Goal: Book appointment/travel/reservation

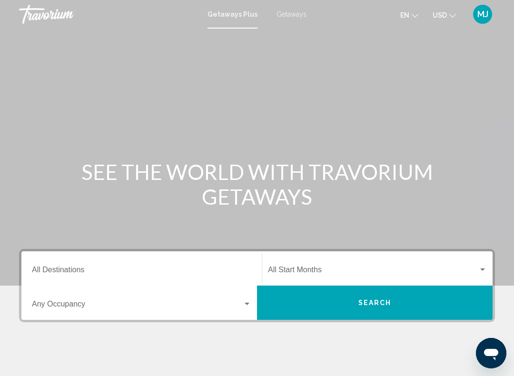
click at [130, 268] on input "Destination All Destinations" at bounding box center [141, 272] width 219 height 9
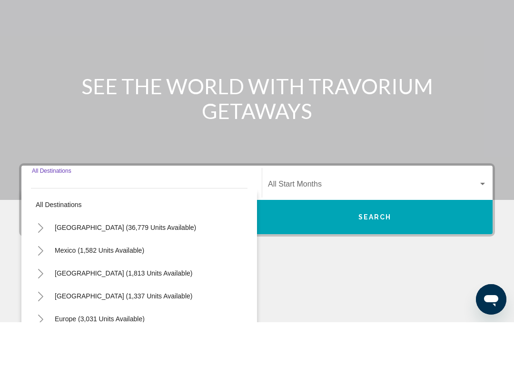
scroll to position [158, 0]
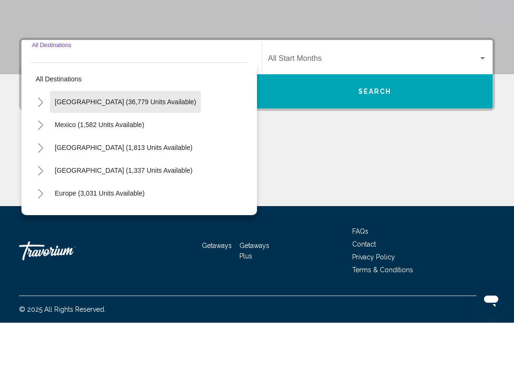
click at [144, 151] on span "[GEOGRAPHIC_DATA] (36,779 units available)" at bounding box center [125, 155] width 141 height 8
type input "**********"
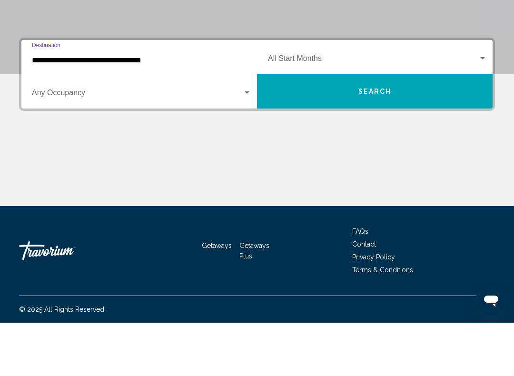
click at [248, 145] on div "Search widget" at bounding box center [247, 146] width 5 height 2
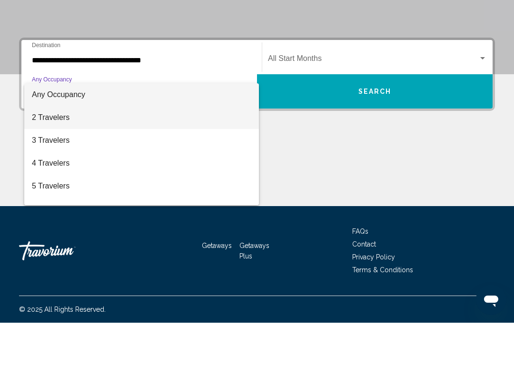
click at [95, 159] on span "2 Travelers" at bounding box center [141, 170] width 219 height 23
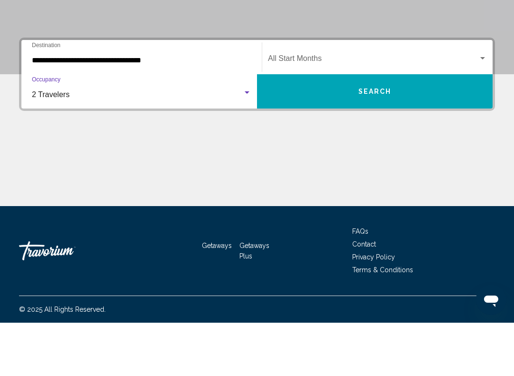
click at [382, 141] on span "Search" at bounding box center [374, 145] width 33 height 8
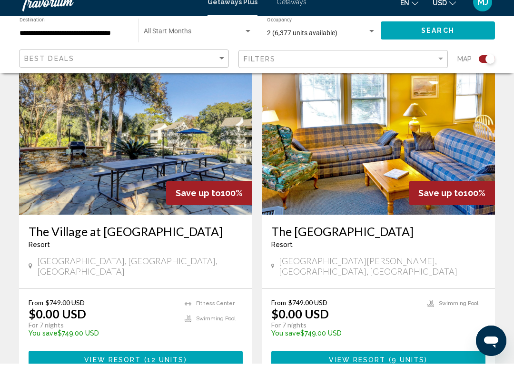
scroll to position [2066, 0]
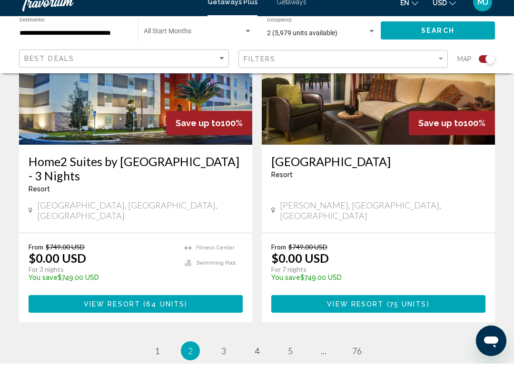
scroll to position [2178, 0]
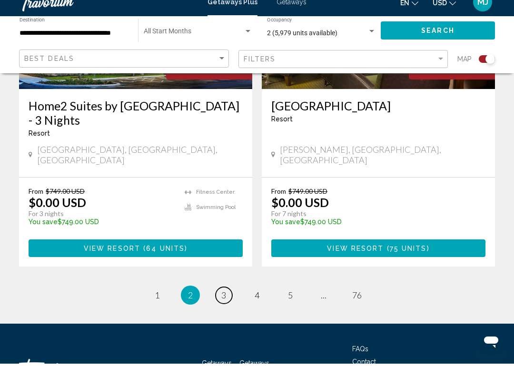
click at [227, 299] on link "page 3" at bounding box center [224, 307] width 17 height 17
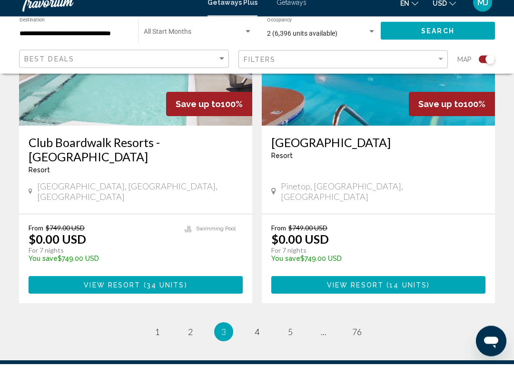
scroll to position [2163, 0]
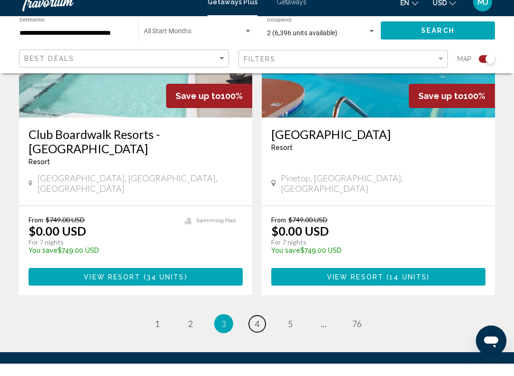
click at [259, 331] on span "4" at bounding box center [257, 336] width 5 height 10
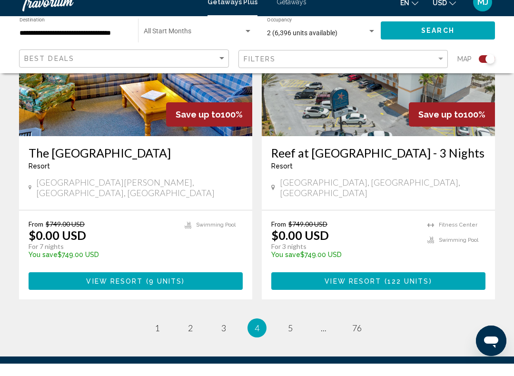
scroll to position [2178, 0]
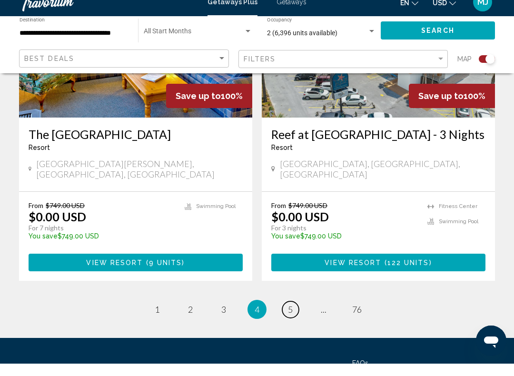
click at [292, 317] on span "5" at bounding box center [290, 322] width 5 height 10
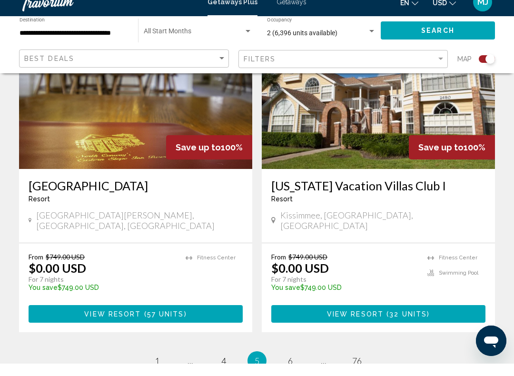
scroll to position [2112, 0]
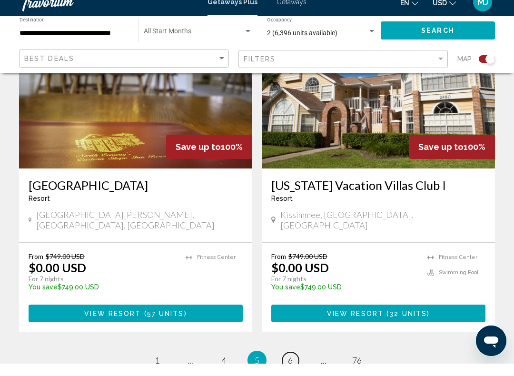
click at [297, 365] on link "page 6" at bounding box center [290, 373] width 17 height 17
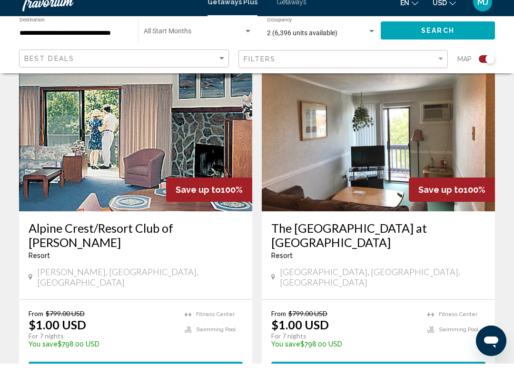
scroll to position [2099, 0]
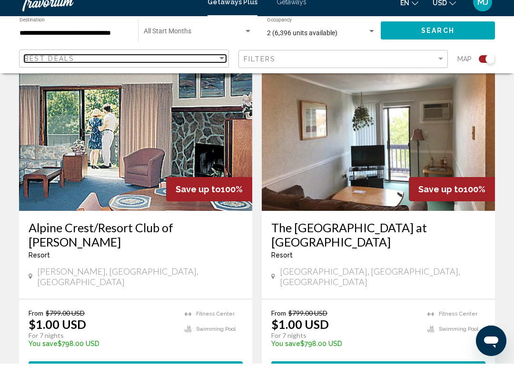
click at [221, 67] on div "Sort by" at bounding box center [222, 71] width 9 height 8
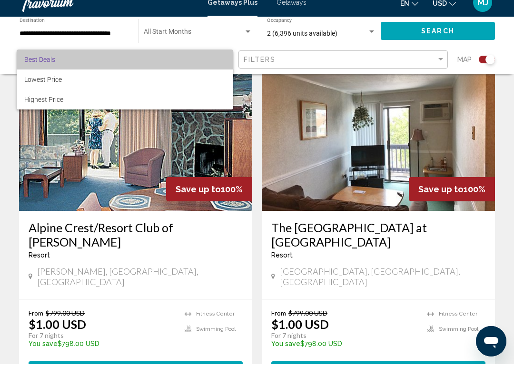
click at [222, 61] on span "Best Deals" at bounding box center [124, 71] width 201 height 20
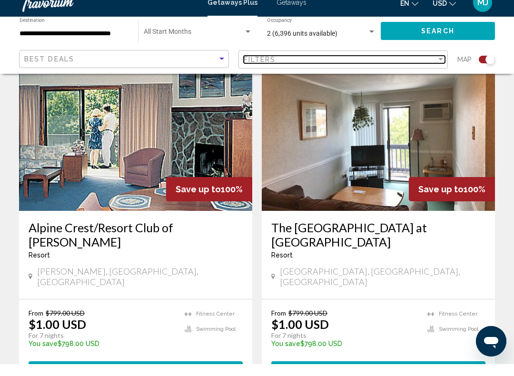
click at [440, 70] on div "Filter" at bounding box center [440, 71] width 5 height 2
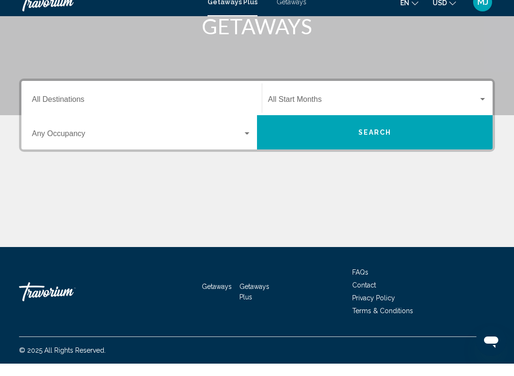
scroll to position [159, 0]
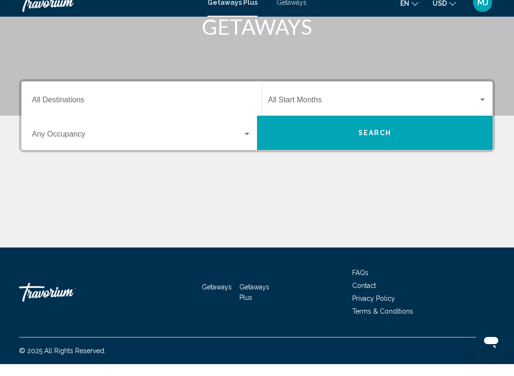
click at [105, 110] on input "Destination All Destinations" at bounding box center [141, 114] width 219 height 9
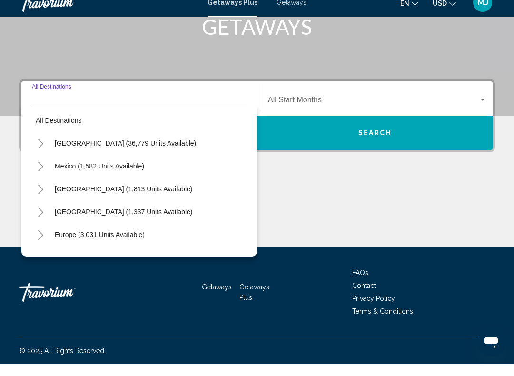
scroll to position [158, 0]
click at [159, 151] on span "[GEOGRAPHIC_DATA] (36,779 units available)" at bounding box center [125, 155] width 141 height 8
type input "**********"
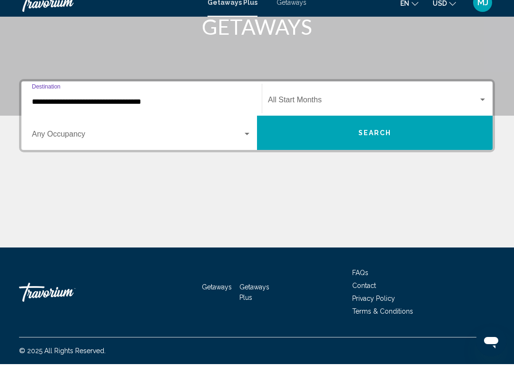
click at [252, 131] on div "Occupancy Any Occupancy" at bounding box center [141, 145] width 231 height 30
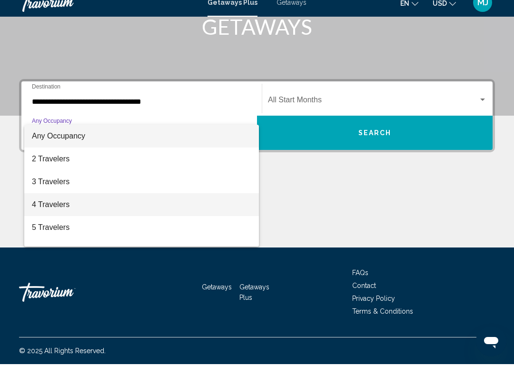
click at [183, 208] on span "4 Travelers" at bounding box center [141, 216] width 219 height 23
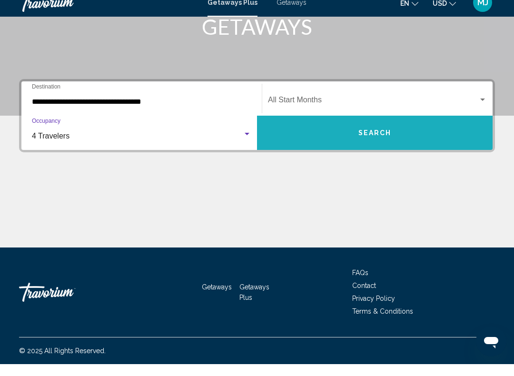
click at [377, 141] on span "Search" at bounding box center [374, 145] width 33 height 8
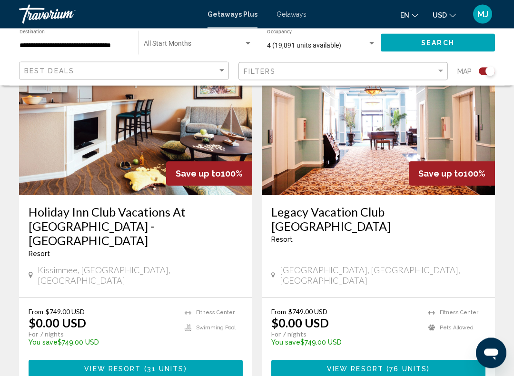
scroll to position [1083, 0]
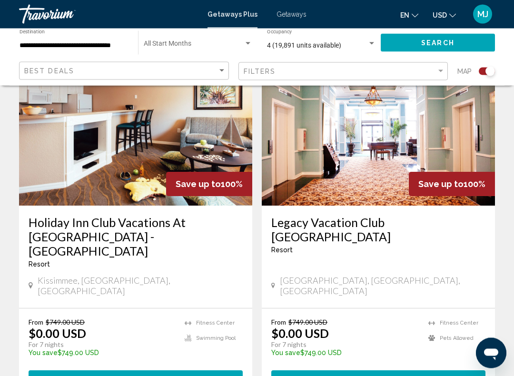
click at [372, 47] on div "Search widget" at bounding box center [372, 44] width 9 height 8
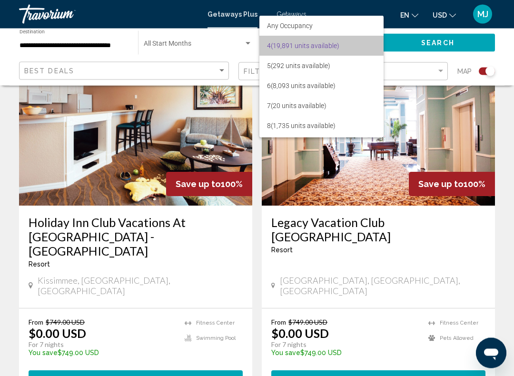
click at [334, 48] on span "4 (19,891 units available)" at bounding box center [321, 46] width 109 height 20
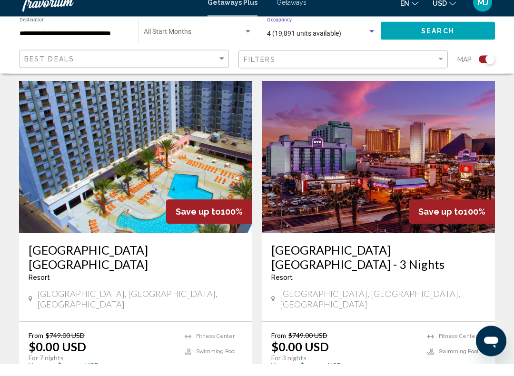
scroll to position [1424, 0]
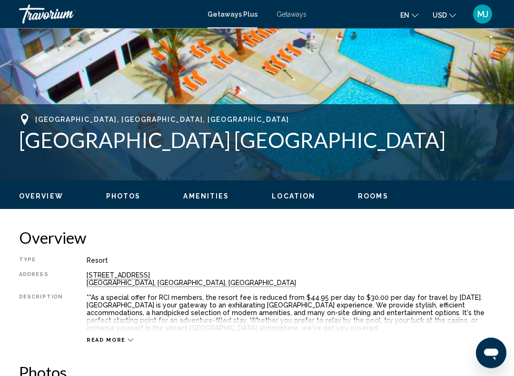
scroll to position [297, 0]
